Goal: Find specific page/section: Find specific page/section

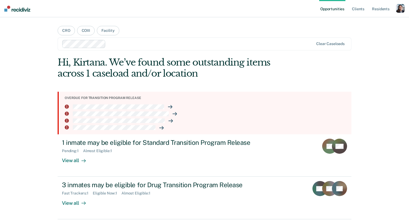
click at [399, 9] on div "button" at bounding box center [400, 8] width 9 height 9
click at [357, 23] on link "Profile" at bounding box center [378, 22] width 44 height 5
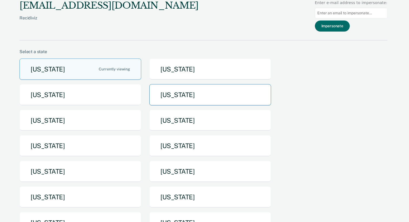
click at [215, 98] on button "Idaho" at bounding box center [210, 94] width 122 height 21
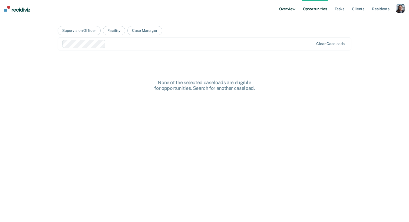
click at [294, 7] on link "Overview" at bounding box center [287, 8] width 18 height 17
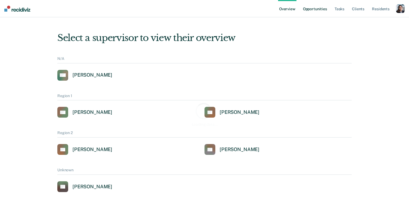
click at [316, 8] on link "Opportunities" at bounding box center [315, 8] width 26 height 17
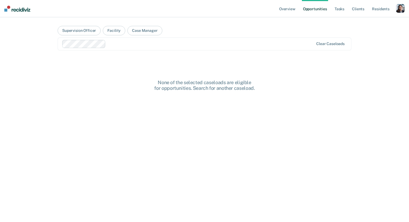
click at [248, 49] on div "Clear caseloads" at bounding box center [205, 44] width 294 height 13
